Goal: Check status: Check status

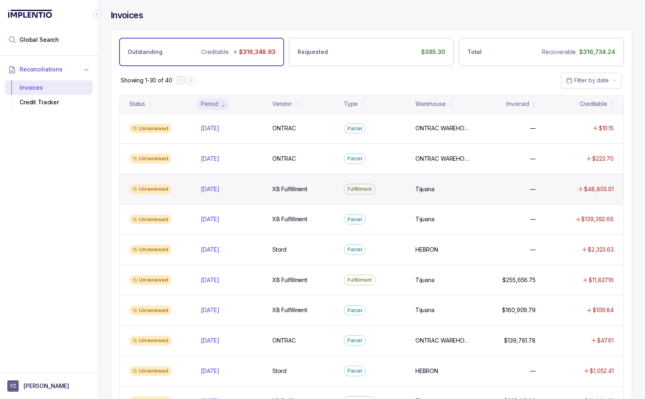
click at [225, 195] on div "Unreviewed Aug 2025 Aug 2025 XB Fulfillment XB Fulfillment Fulfillment Tijuana …" at bounding box center [371, 189] width 504 height 30
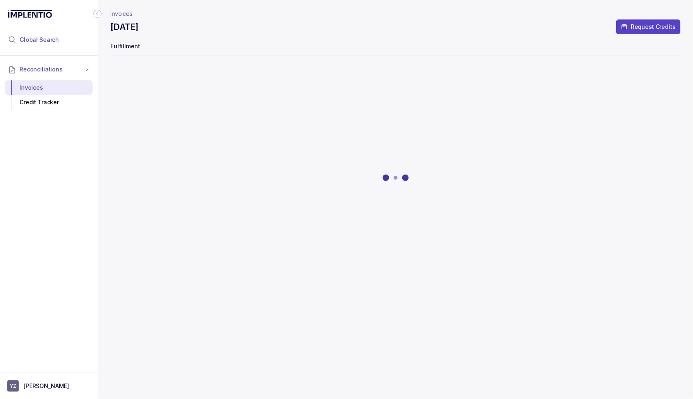
click at [42, 41] on span "Global Search" at bounding box center [39, 40] width 39 height 8
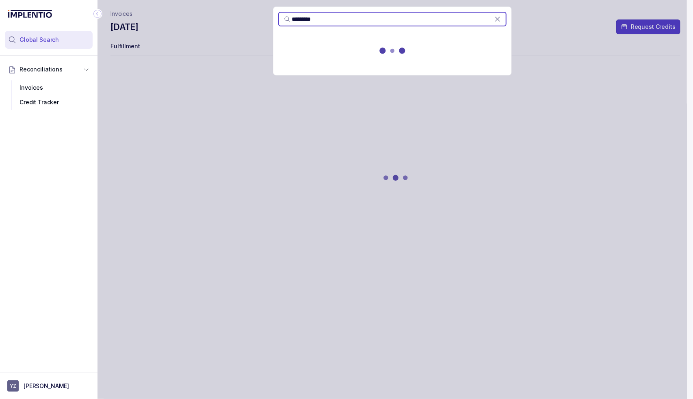
type input "*********"
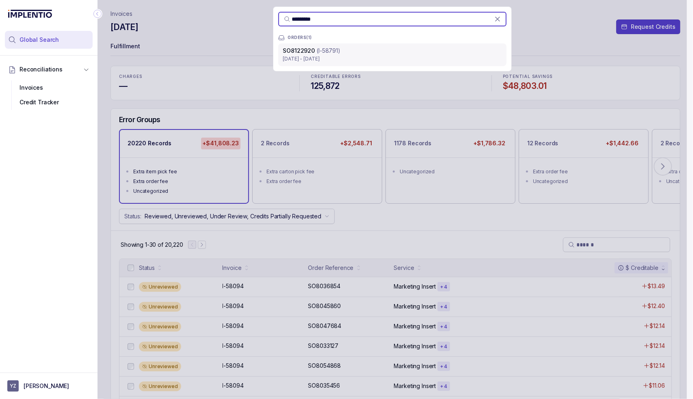
click at [324, 60] on p "Aug 25 - Aug 31, 2025" at bounding box center [392, 59] width 219 height 8
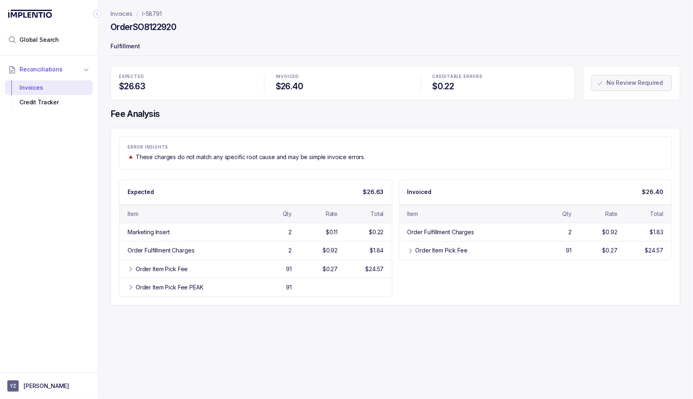
drag, startPoint x: 429, startPoint y: 144, endPoint x: 261, endPoint y: 128, distance: 168.6
click at [429, 144] on div "ERROR INSIGHTS These charges do not match any specific root cause and may be si…" at bounding box center [395, 153] width 553 height 33
click at [31, 38] on span "Global Search" at bounding box center [39, 40] width 39 height 8
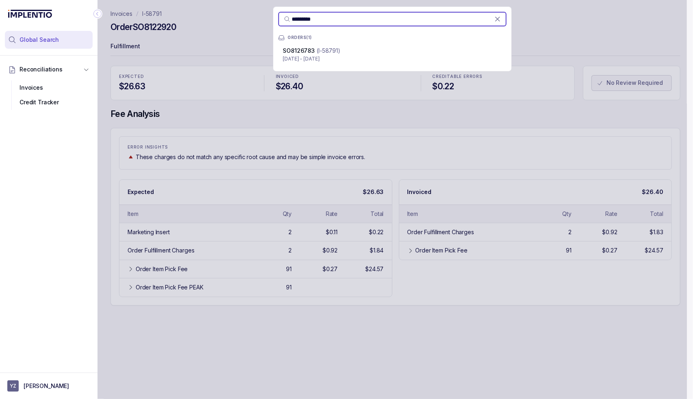
type input "*********"
click at [336, 47] on p "(I-58791)" at bounding box center [329, 51] width 24 height 8
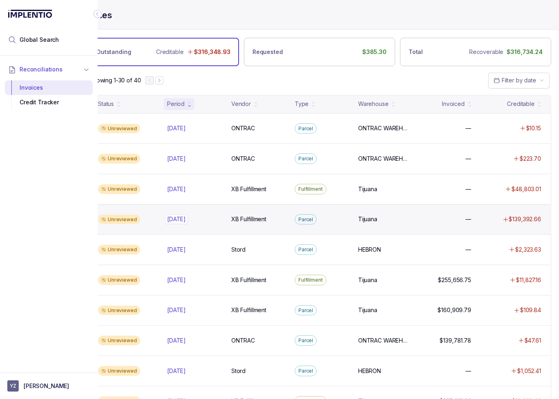
scroll to position [0, 45]
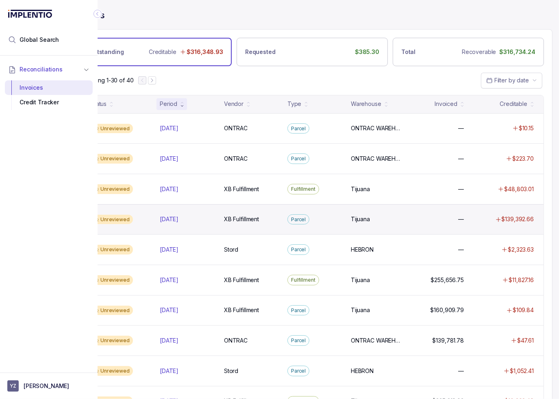
click at [205, 209] on div "Unreviewed [DATE] [DATE] XB Fulfillment XB Fulfillment Parcel Tijuana Tijuana —…" at bounding box center [312, 219] width 462 height 30
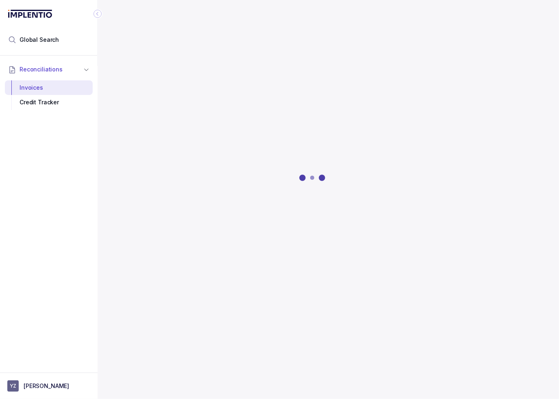
scroll to position [0, 39]
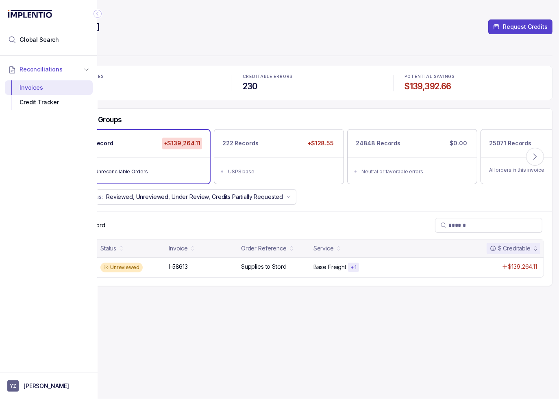
drag, startPoint x: 95, startPoint y: 13, endPoint x: 2, endPoint y: 85, distance: 118.2
click at [95, 13] on icon "Collapse Icon" at bounding box center [97, 14] width 8 height 8
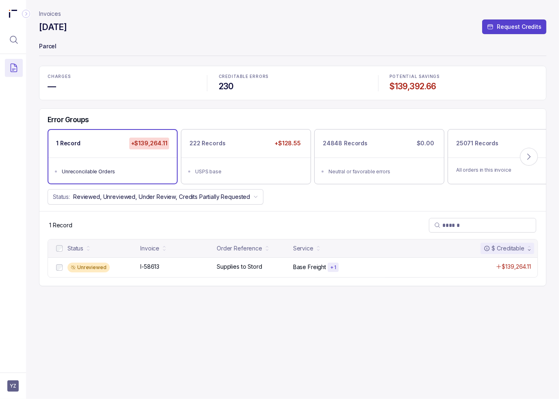
click at [52, 13] on p "Invoices" at bounding box center [50, 14] width 22 height 8
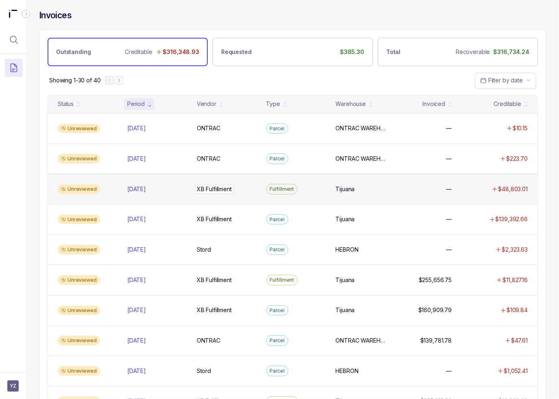
click at [208, 190] on p "XB Fulfillment" at bounding box center [214, 189] width 39 height 9
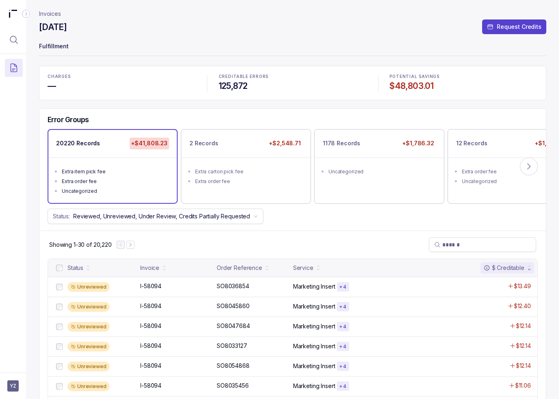
click at [50, 13] on p "Invoices" at bounding box center [50, 14] width 22 height 8
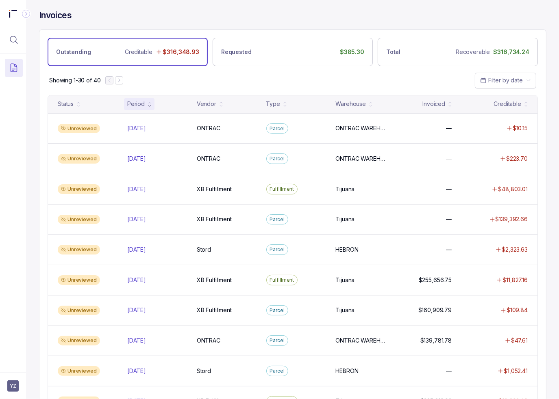
click at [234, 76] on div "Showing 1-30 of 40 Filter by date" at bounding box center [292, 80] width 506 height 28
